Goal: Task Accomplishment & Management: Use online tool/utility

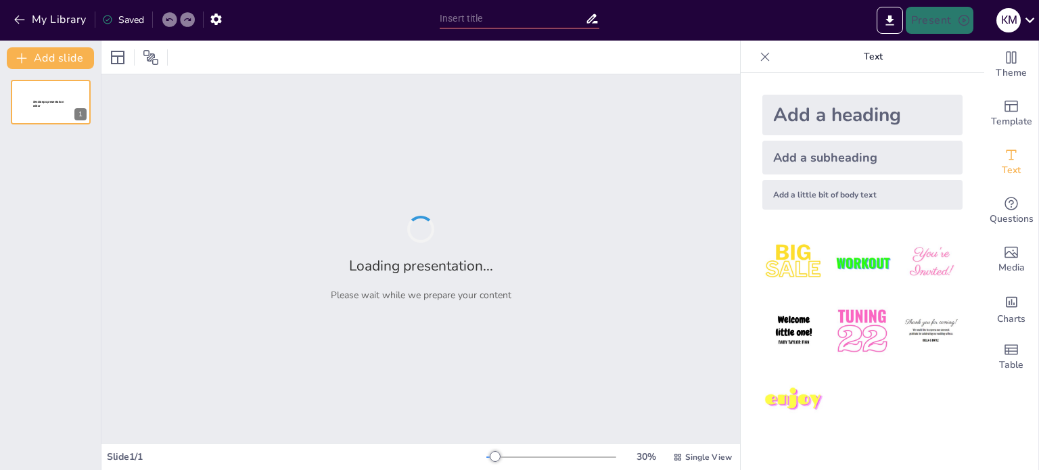
type input "Інформаційна революція: Чому ми не можемо без технологій?"
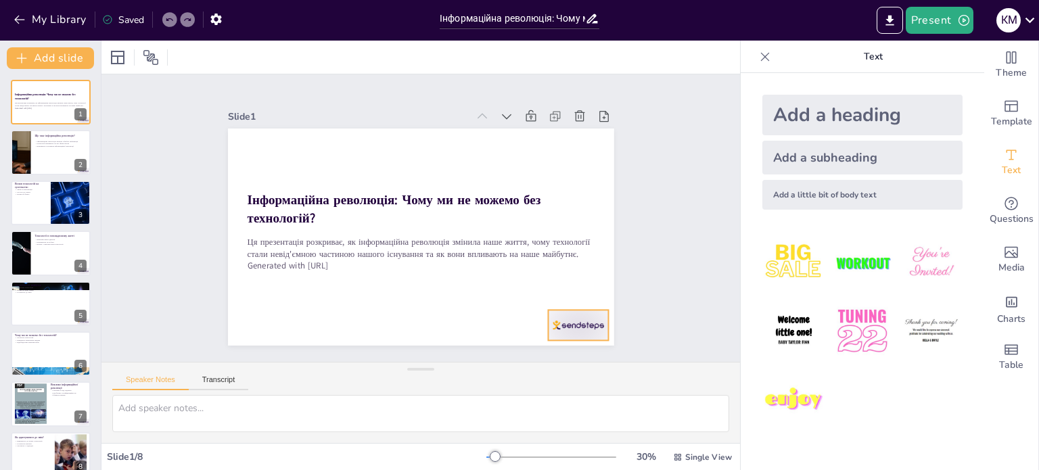
click at [562, 323] on div at bounding box center [565, 341] width 63 height 37
click at [583, 278] on icon at bounding box center [589, 283] width 12 height 14
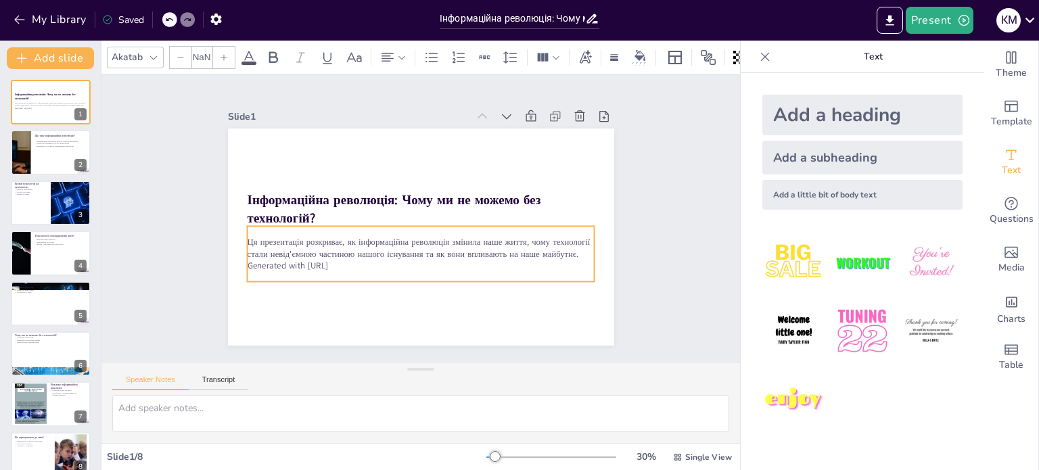
type input "32"
click at [356, 250] on p "Ця презентація розкриває, як інформаційна революція змінила наше життя, чому те…" at bounding box center [421, 248] width 348 height 24
drag, startPoint x: 358, startPoint y: 260, endPoint x: 233, endPoint y: 232, distance: 128.2
click at [233, 232] on div "Інформаційна революція: Чому ми не можемо без технологій? Ця презентація розкри…" at bounding box center [419, 237] width 407 height 256
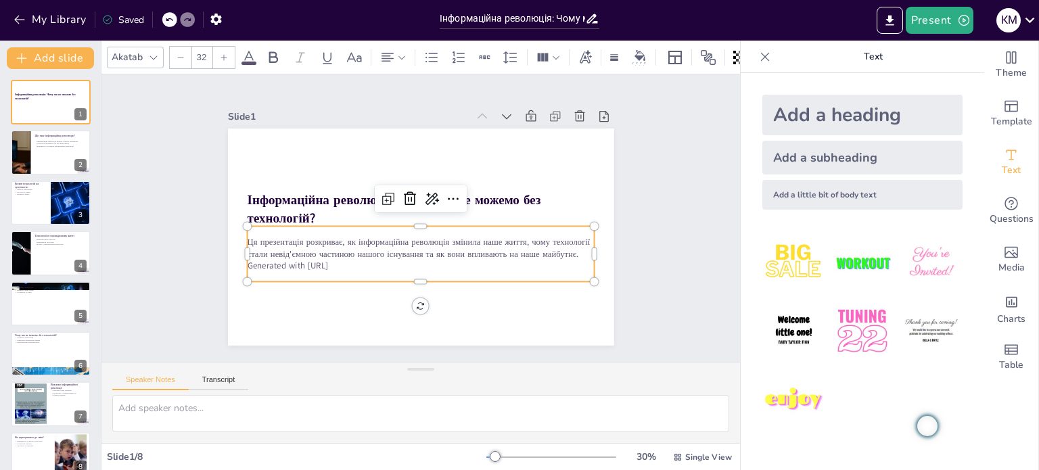
click at [293, 254] on p "Ця презентація розкриває, як інформаційна революція змінила наше життя, чому те…" at bounding box center [421, 248] width 348 height 24
drag, startPoint x: 362, startPoint y: 267, endPoint x: 234, endPoint y: 232, distance: 132.4
click at [234, 232] on div "Інформаційна революція: Чому ми не можемо без технологій? Ця презентація розкри…" at bounding box center [421, 237] width 386 height 217
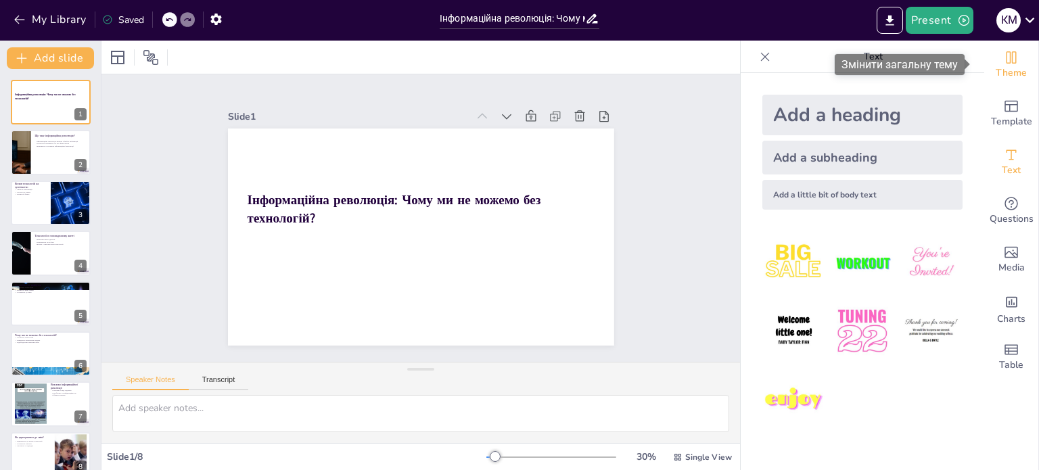
click at [1013, 76] on span "Theme" at bounding box center [1011, 73] width 31 height 15
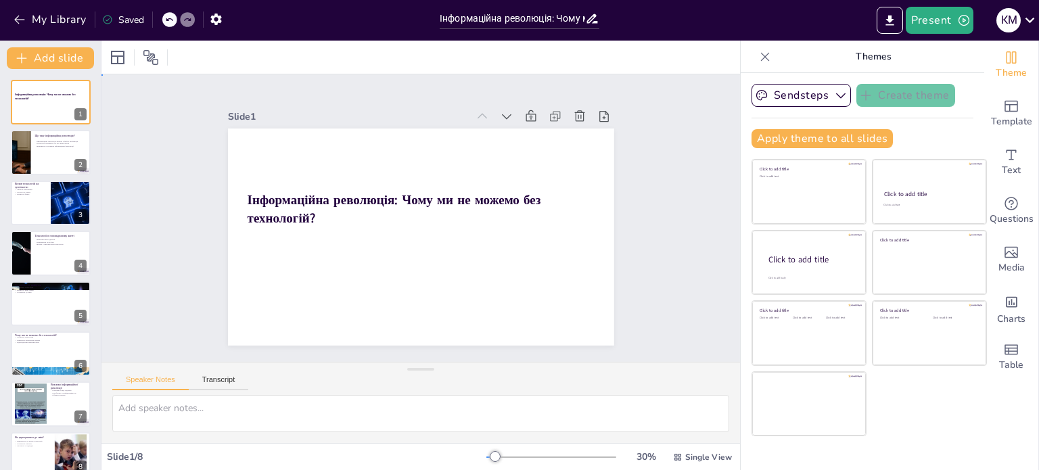
click at [643, 195] on div "Slide 1 Інформаційна революція: Чому ми не можемо без технологій? Slide 2 Що та…" at bounding box center [420, 217] width 639 height 287
click at [885, 26] on icon "Export to PowerPoint" at bounding box center [890, 21] width 14 height 14
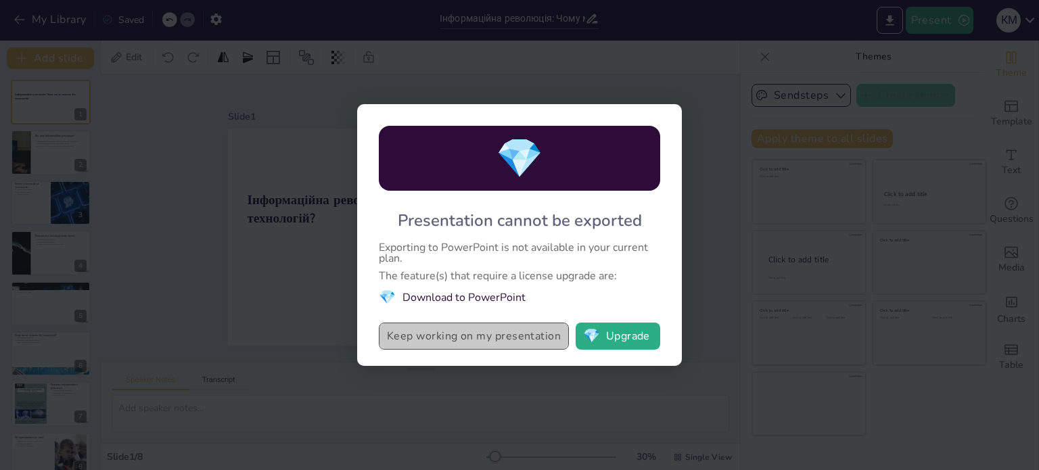
click at [495, 342] on button "Keep working on my presentation" at bounding box center [474, 336] width 190 height 27
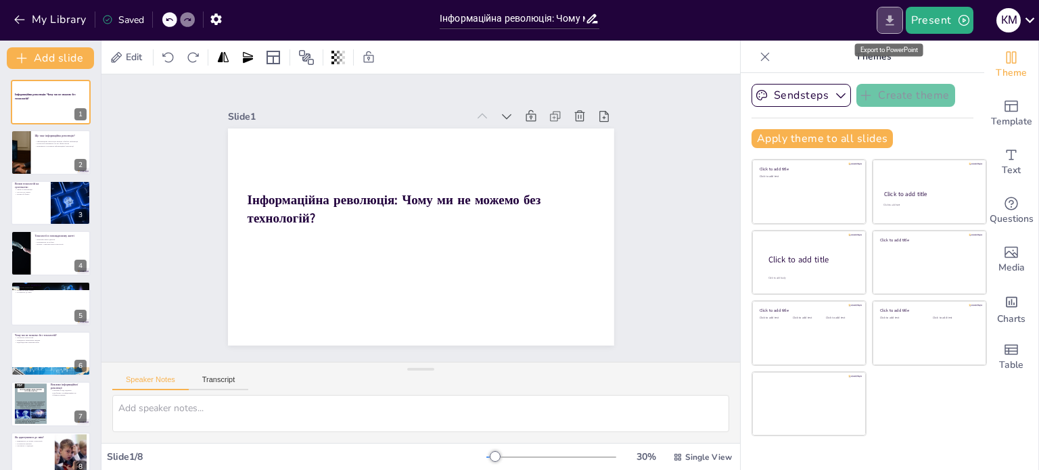
click at [900, 26] on button "Export to PowerPoint" at bounding box center [890, 20] width 26 height 27
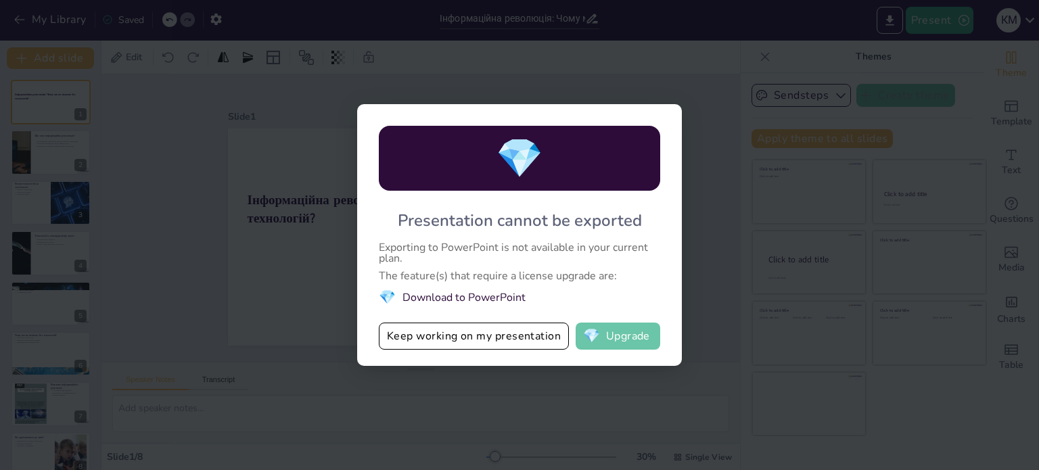
click at [632, 336] on button "💎 Upgrade" at bounding box center [618, 336] width 85 height 27
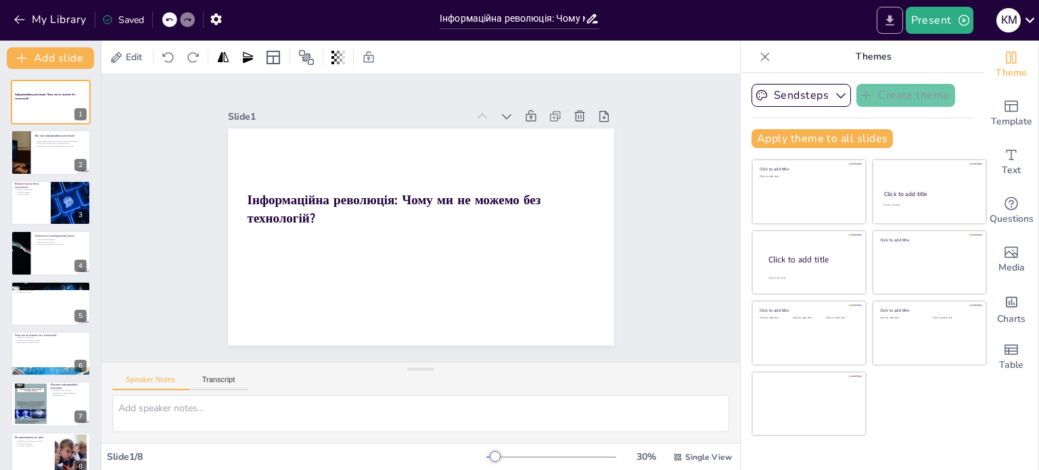
click at [892, 17] on icon "Export to PowerPoint" at bounding box center [889, 20] width 8 height 10
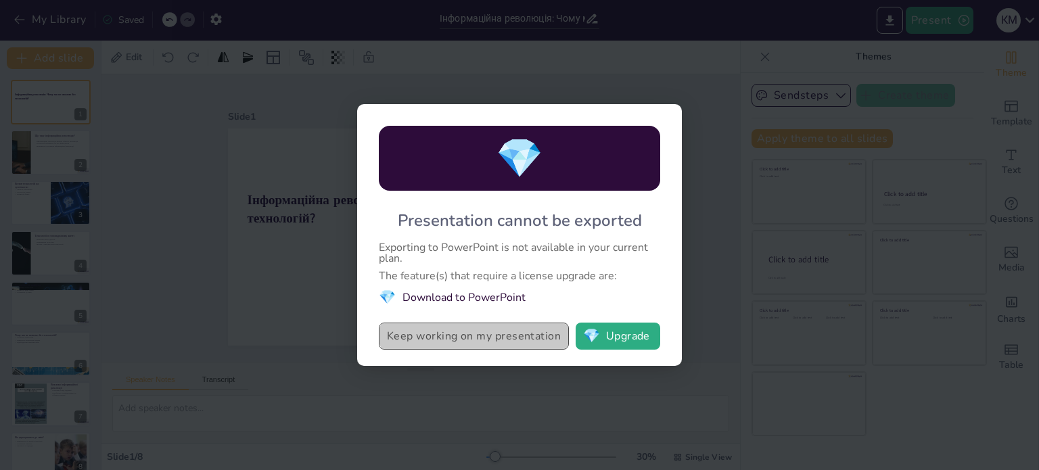
drag, startPoint x: 450, startPoint y: 336, endPoint x: 473, endPoint y: 324, distance: 26.6
click at [450, 335] on button "Keep working on my presentation" at bounding box center [474, 336] width 190 height 27
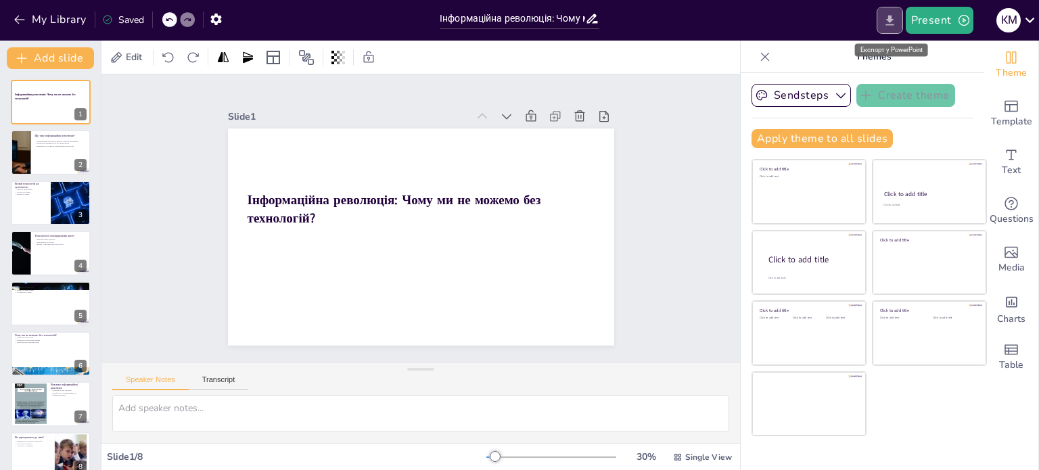
click at [894, 20] on icon "Export to PowerPoint" at bounding box center [890, 21] width 14 height 14
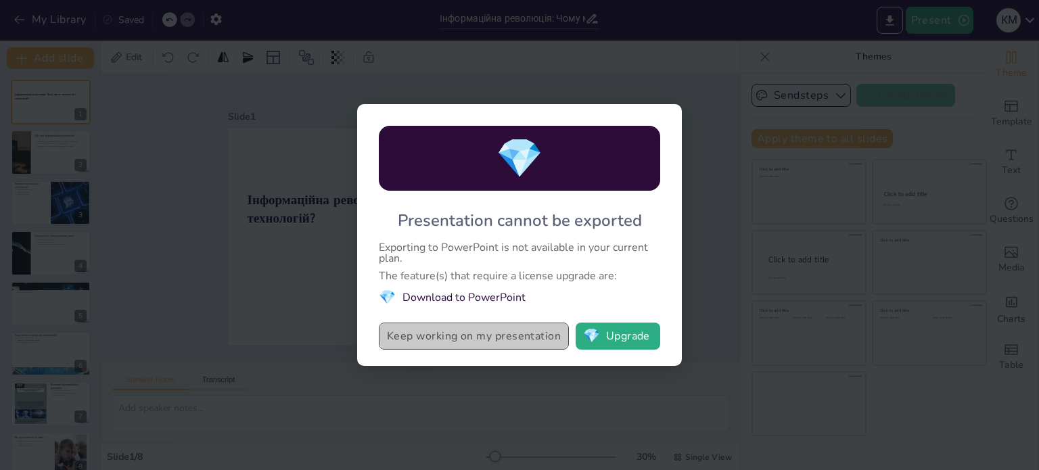
click at [457, 333] on button "Keep working on my presentation" at bounding box center [474, 336] width 190 height 27
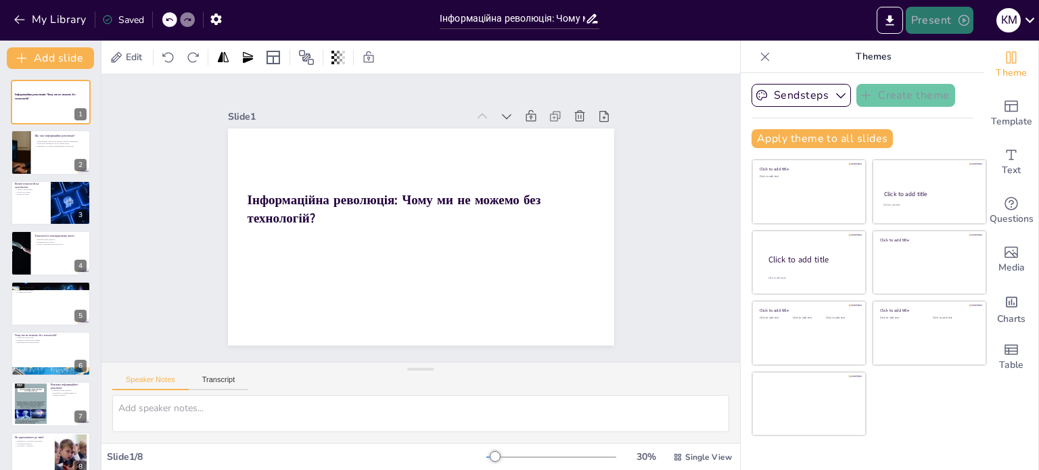
click at [969, 21] on icon "button" at bounding box center [963, 20] width 11 height 11
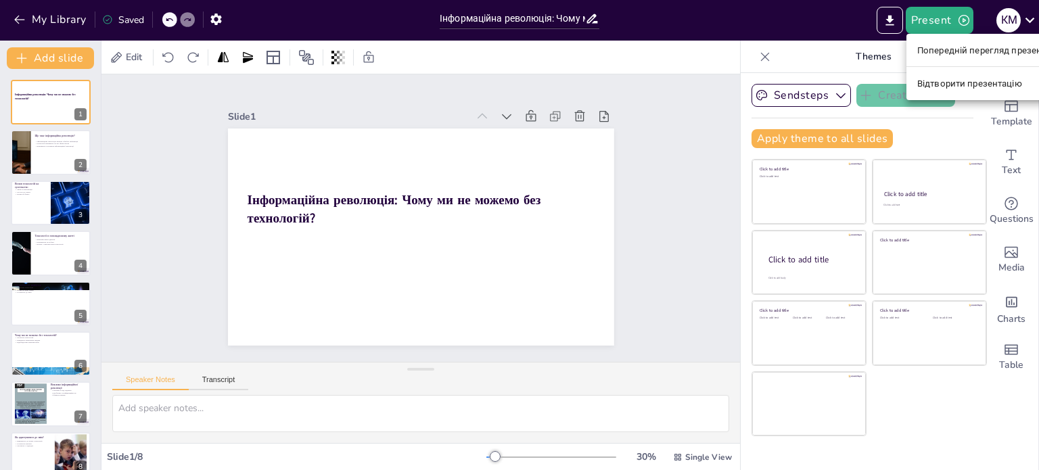
click at [944, 52] on font "Попередній перегляд презентації" at bounding box center [988, 50] width 143 height 10
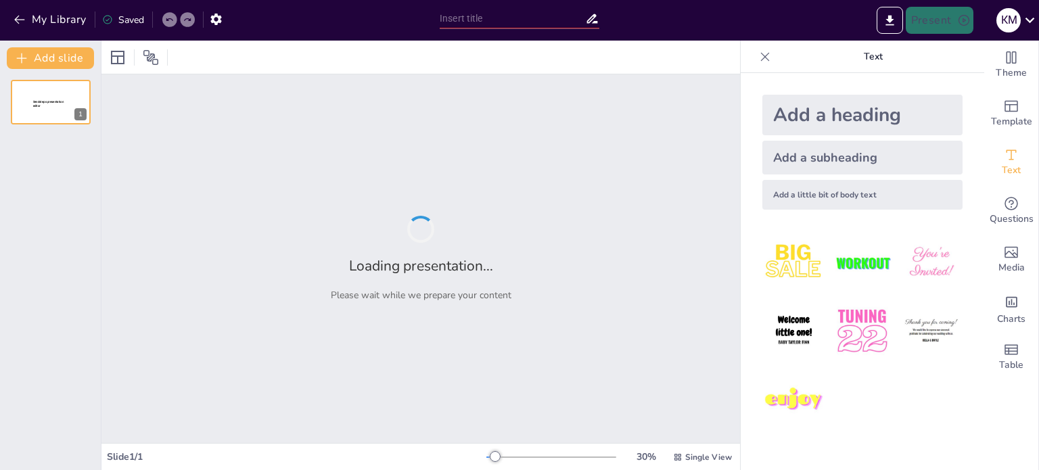
type input "Інформаційна революція: Чому ми не можемо без технологій?"
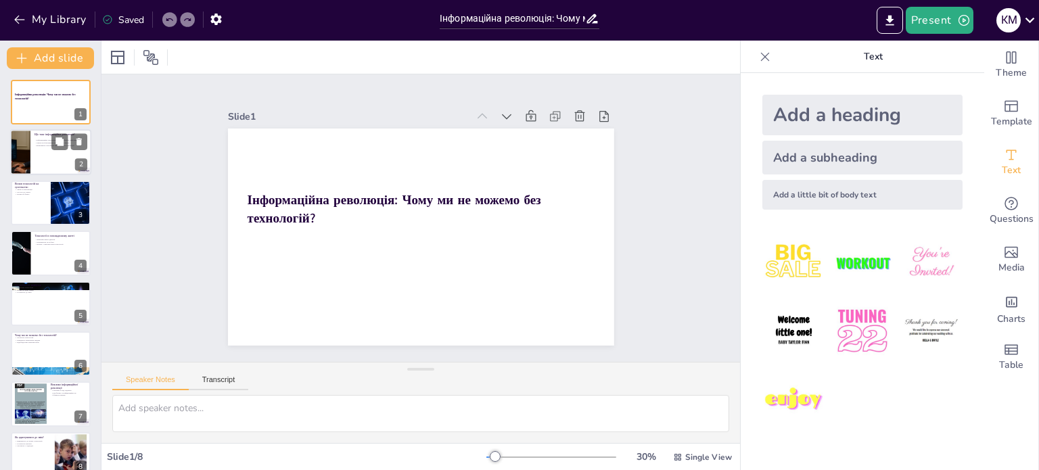
click at [43, 157] on div at bounding box center [50, 153] width 81 height 46
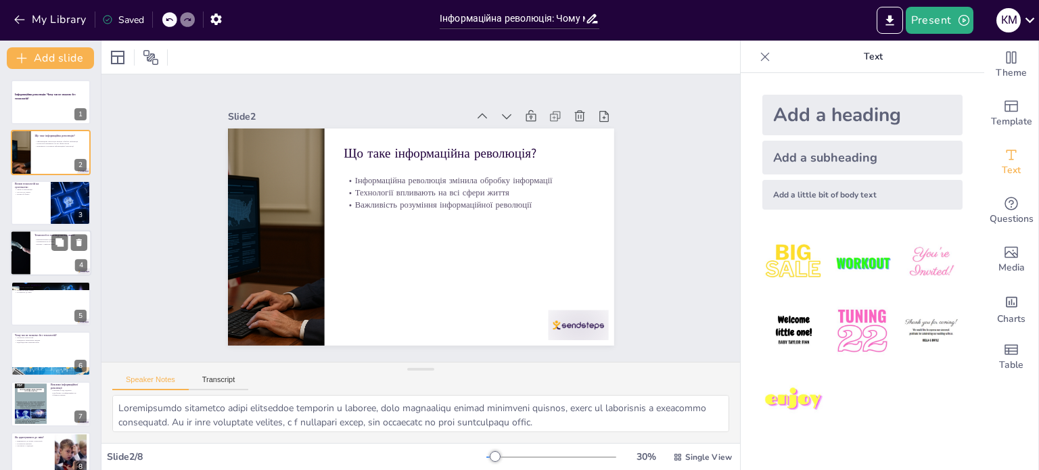
click at [41, 248] on div at bounding box center [50, 253] width 81 height 46
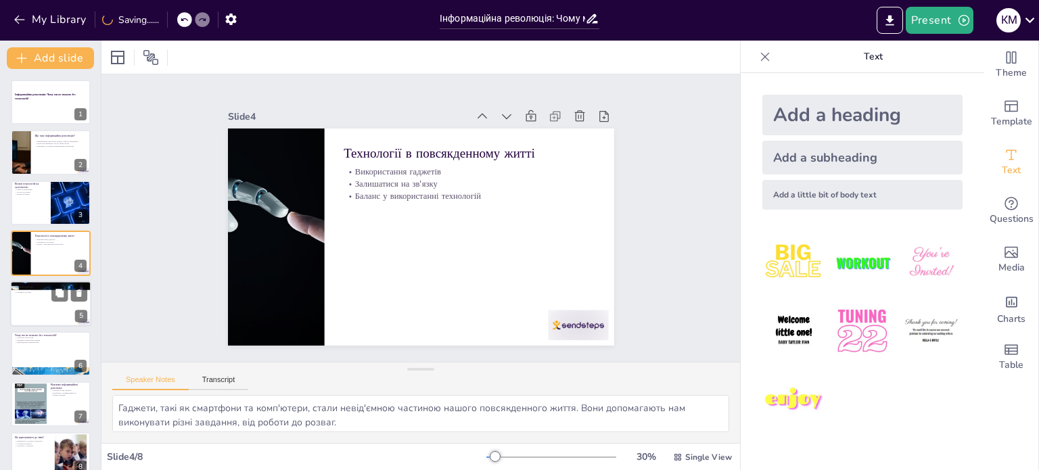
click at [18, 298] on div at bounding box center [50, 304] width 81 height 46
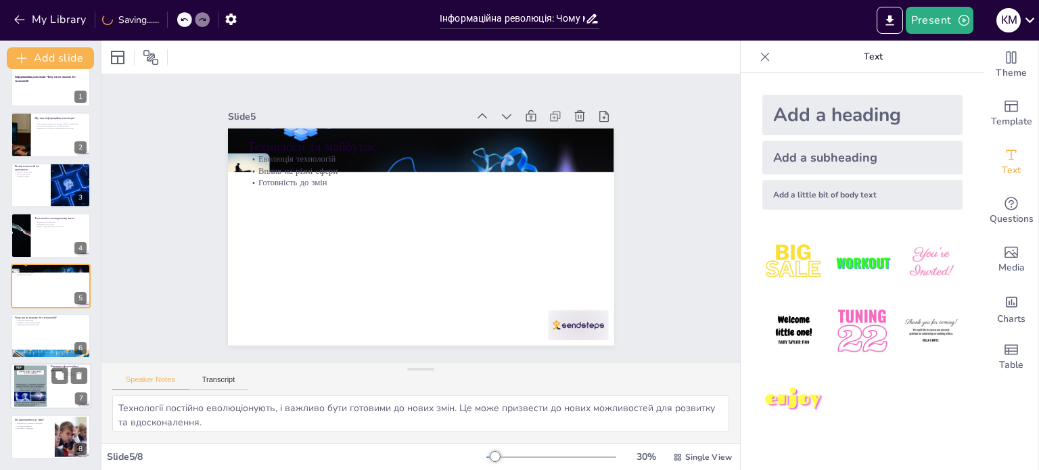
click at [16, 388] on div at bounding box center [30, 386] width 32 height 43
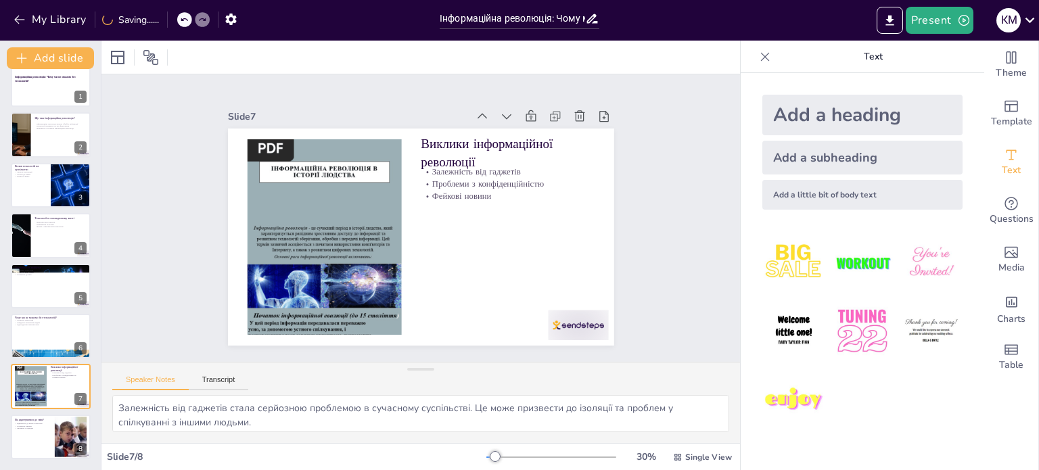
click at [26, 464] on div "Інформаційна революція: Чому ми не можемо без технологій? 1 Що таке інформаційн…" at bounding box center [50, 269] width 101 height 401
click at [33, 438] on div at bounding box center [50, 437] width 81 height 46
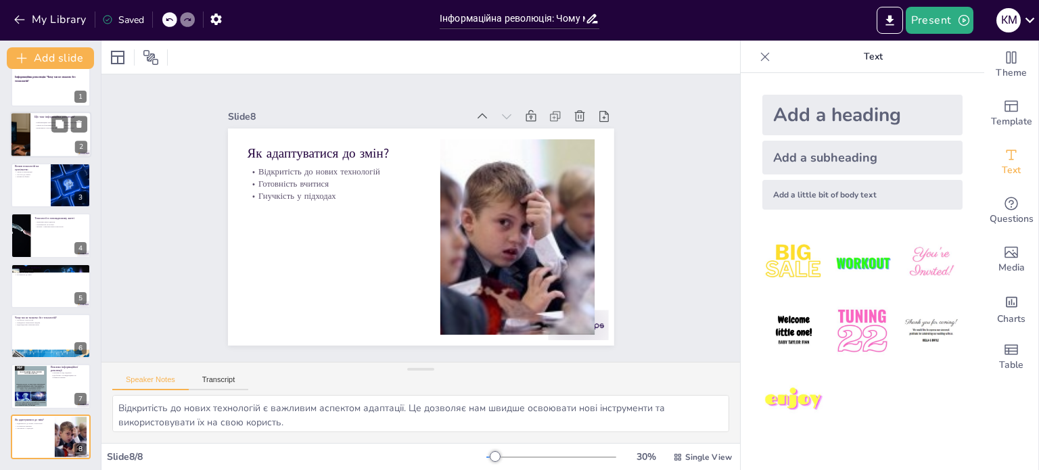
click at [38, 134] on div at bounding box center [50, 135] width 81 height 46
type textarea "Інформаційна революція стала переломним моментом в історії, коли технології поч…"
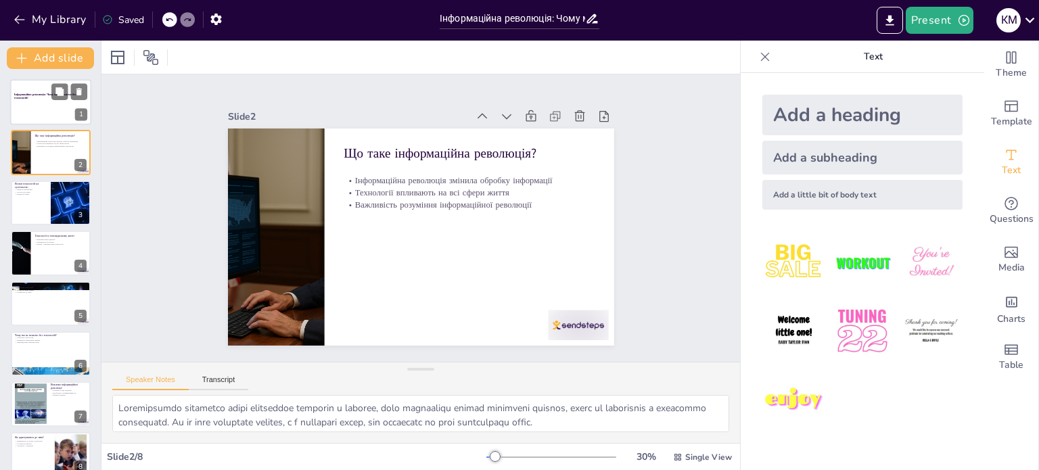
click at [45, 96] on strong "Інформаційна революція: Чому ми не можемо без технологій?" at bounding box center [45, 96] width 62 height 7
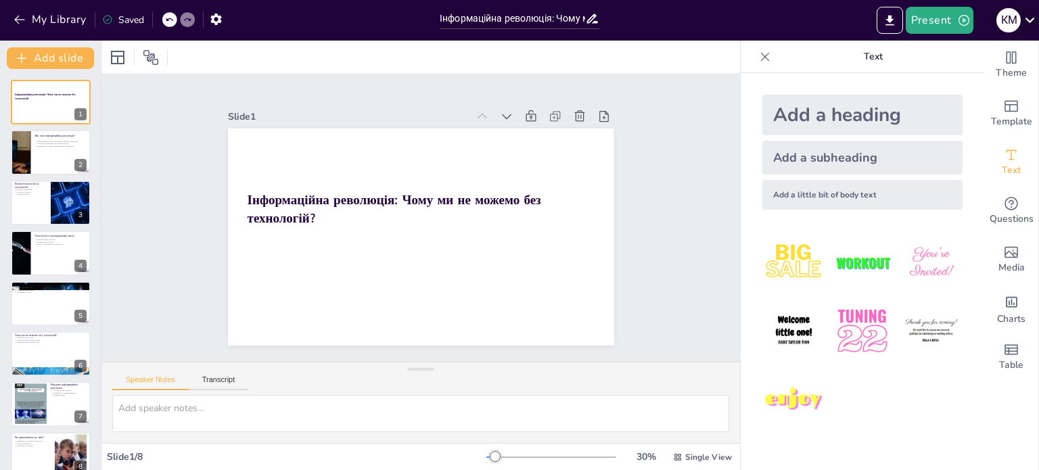
click at [1032, 18] on icon at bounding box center [1030, 20] width 18 height 18
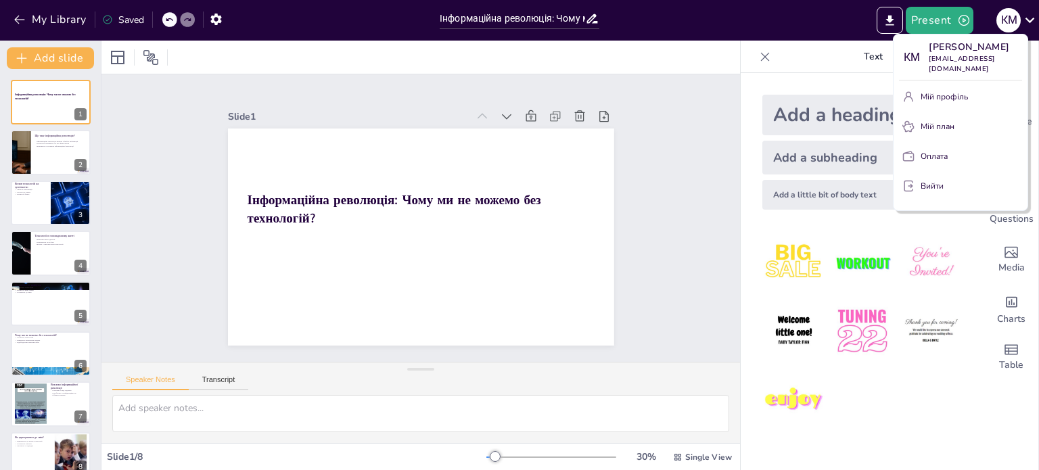
click at [882, 21] on div at bounding box center [519, 235] width 1039 height 470
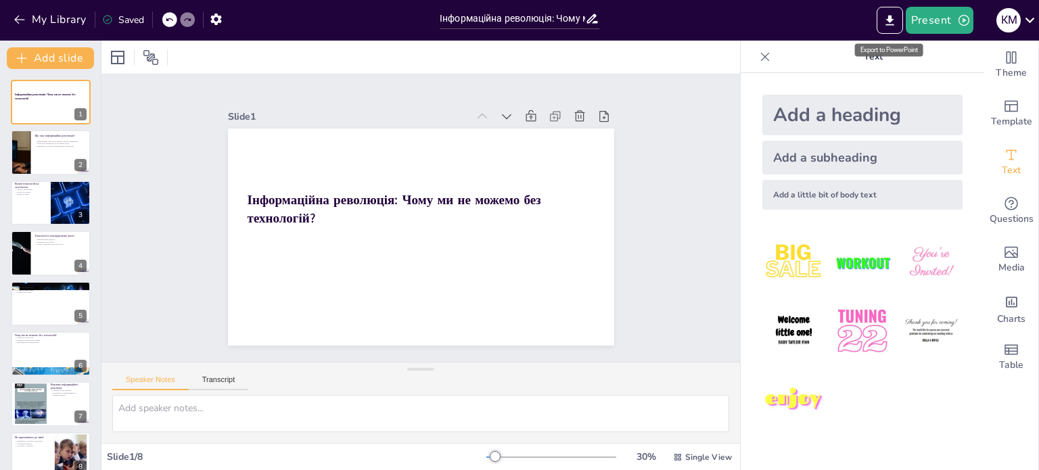
click at [889, 21] on icon "Export to PowerPoint" at bounding box center [890, 21] width 14 height 14
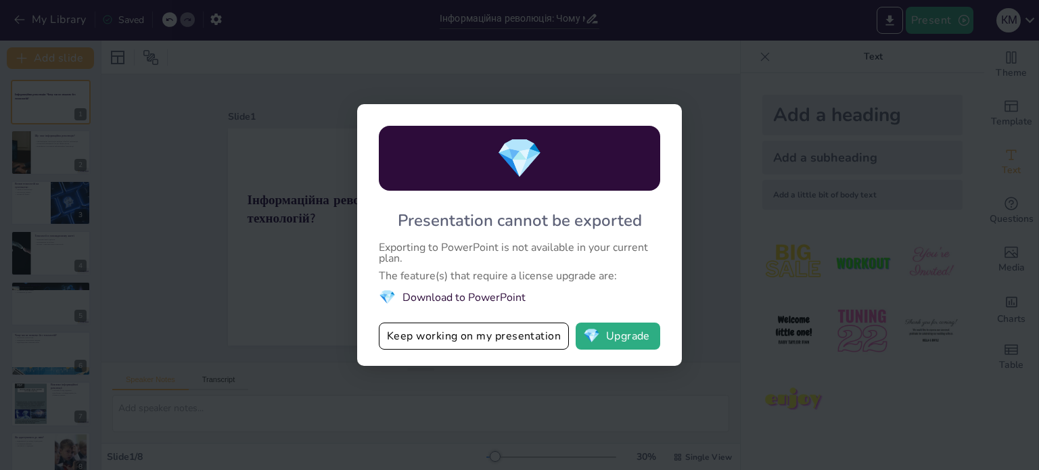
click at [691, 85] on div "💎 Presentation cannot be exported Exporting to PowerPoint is not available in y…" at bounding box center [519, 235] width 1039 height 470
